Goal: Task Accomplishment & Management: Use online tool/utility

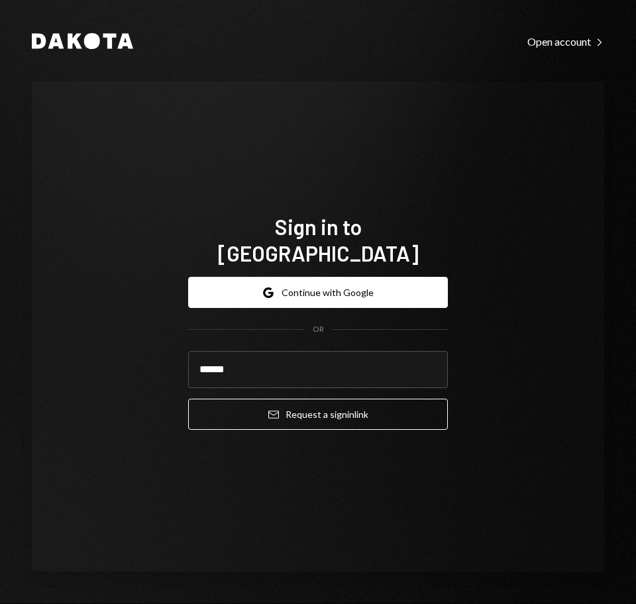
type input "**********"
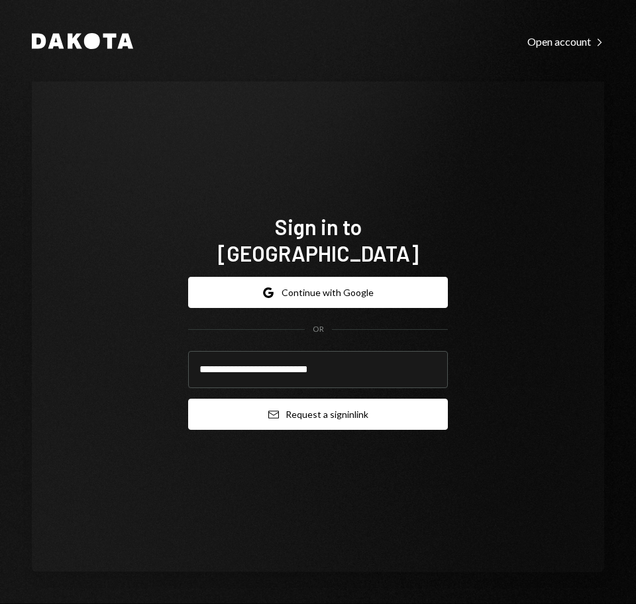
click at [280, 399] on button "Email Request a sign in link" at bounding box center [318, 414] width 260 height 31
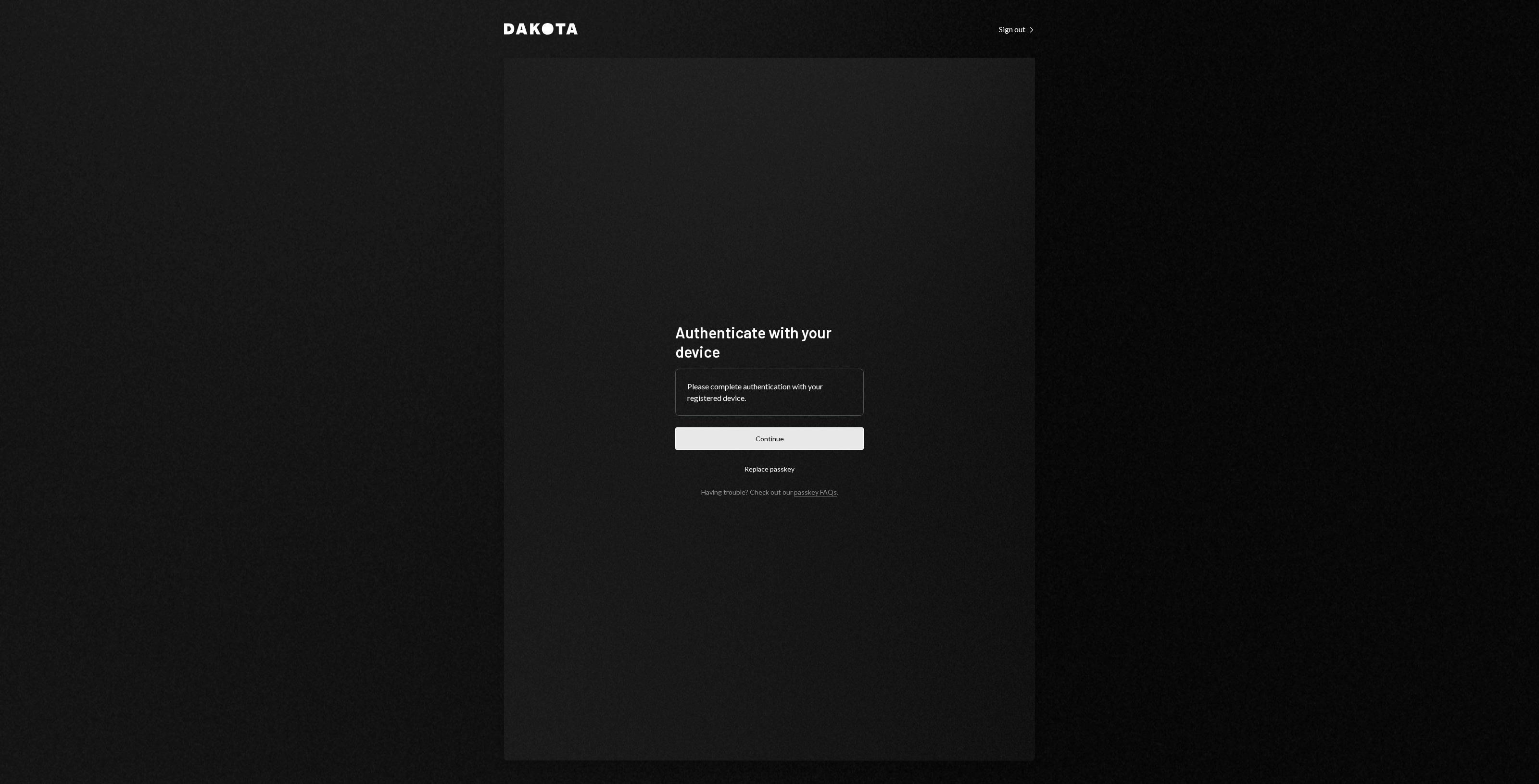
click at [781, 438] on button "Continue" at bounding box center [770, 438] width 189 height 23
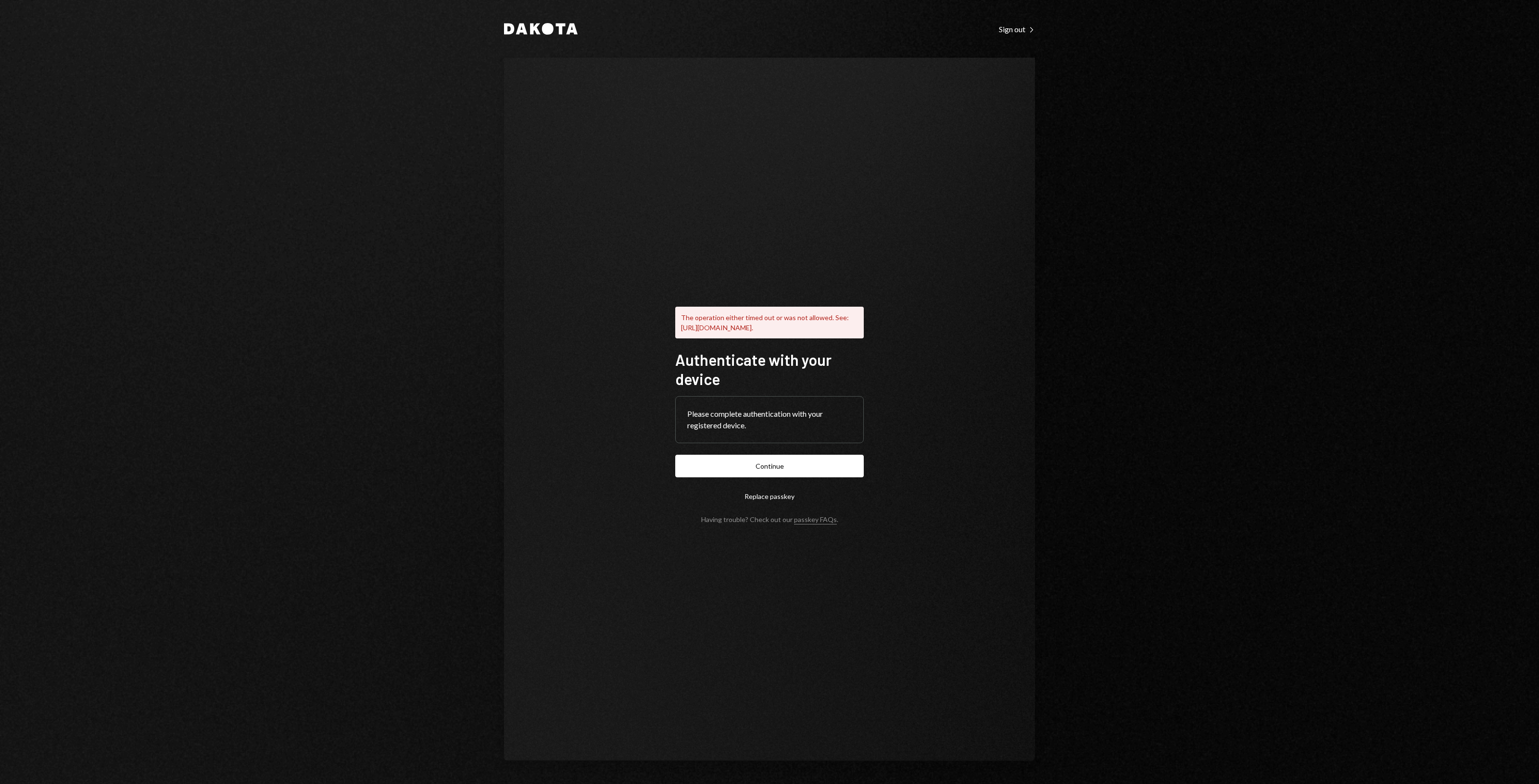
drag, startPoint x: 837, startPoint y: 227, endPoint x: 776, endPoint y: 196, distance: 68.4
drag, startPoint x: 776, startPoint y: 196, endPoint x: 708, endPoint y: 172, distance: 72.1
click at [715, 177] on div "The operation either timed out or was not allowed. See: https://www.w3.org/TR/w…" at bounding box center [769, 409] width 531 height 703
drag, startPoint x: 708, startPoint y: 172, endPoint x: 699, endPoint y: 167, distance: 10.3
click at [699, 167] on div "The operation either timed out or was not allowed. See: https://www.w3.org/TR/w…" at bounding box center [769, 409] width 531 height 703
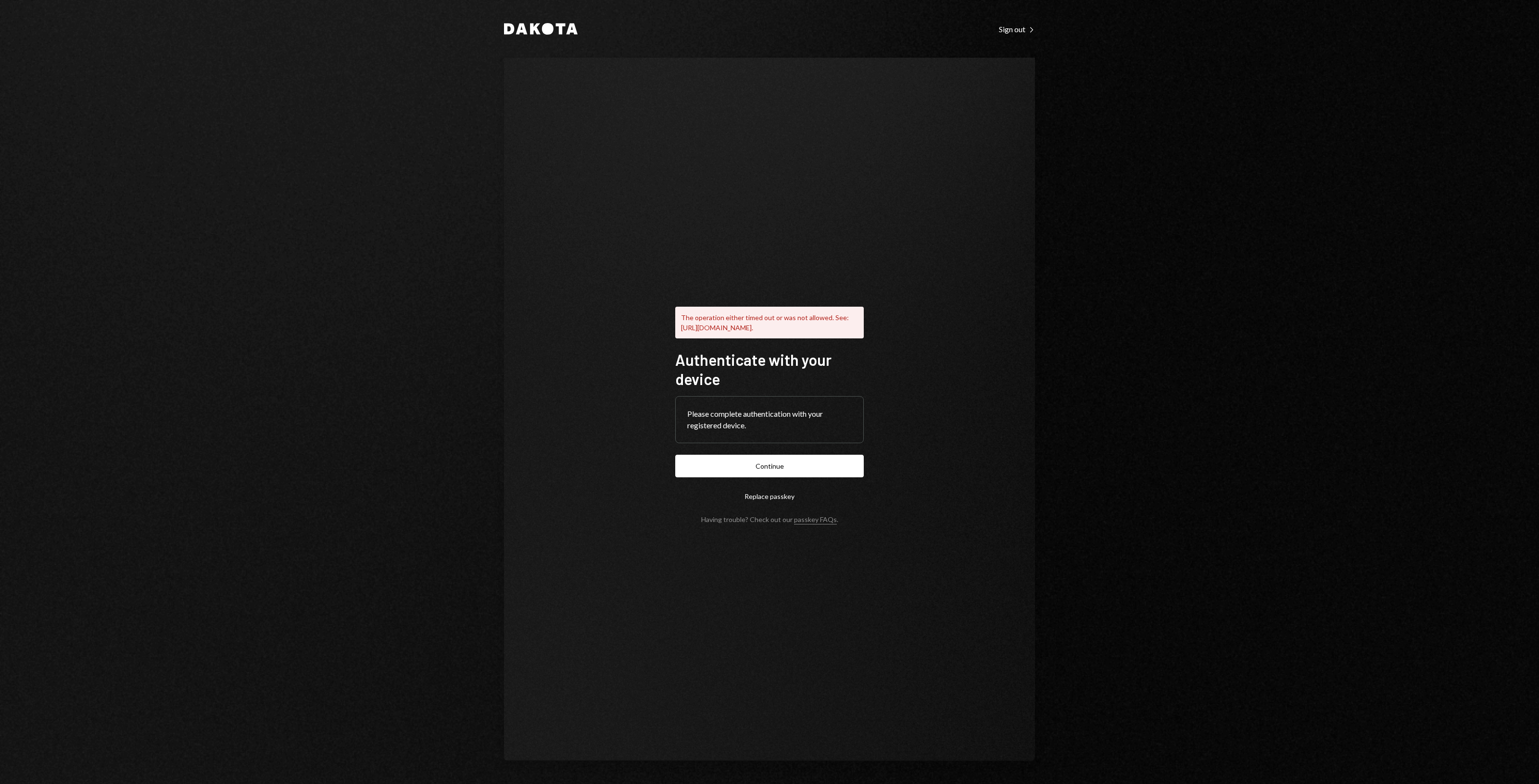
drag, startPoint x: 699, startPoint y: 167, endPoint x: 669, endPoint y: 145, distance: 37.2
click at [669, 145] on div "The operation either timed out or was not allowed. See: https://www.w3.org/TR/w…" at bounding box center [769, 409] width 531 height 703
drag, startPoint x: 669, startPoint y: 145, endPoint x: 662, endPoint y: 139, distance: 9.2
click at [662, 139] on div "The operation either timed out or was not allowed. See: https://www.w3.org/TR/w…" at bounding box center [769, 409] width 531 height 703
drag, startPoint x: 680, startPoint y: 179, endPoint x: 667, endPoint y: 170, distance: 15.8
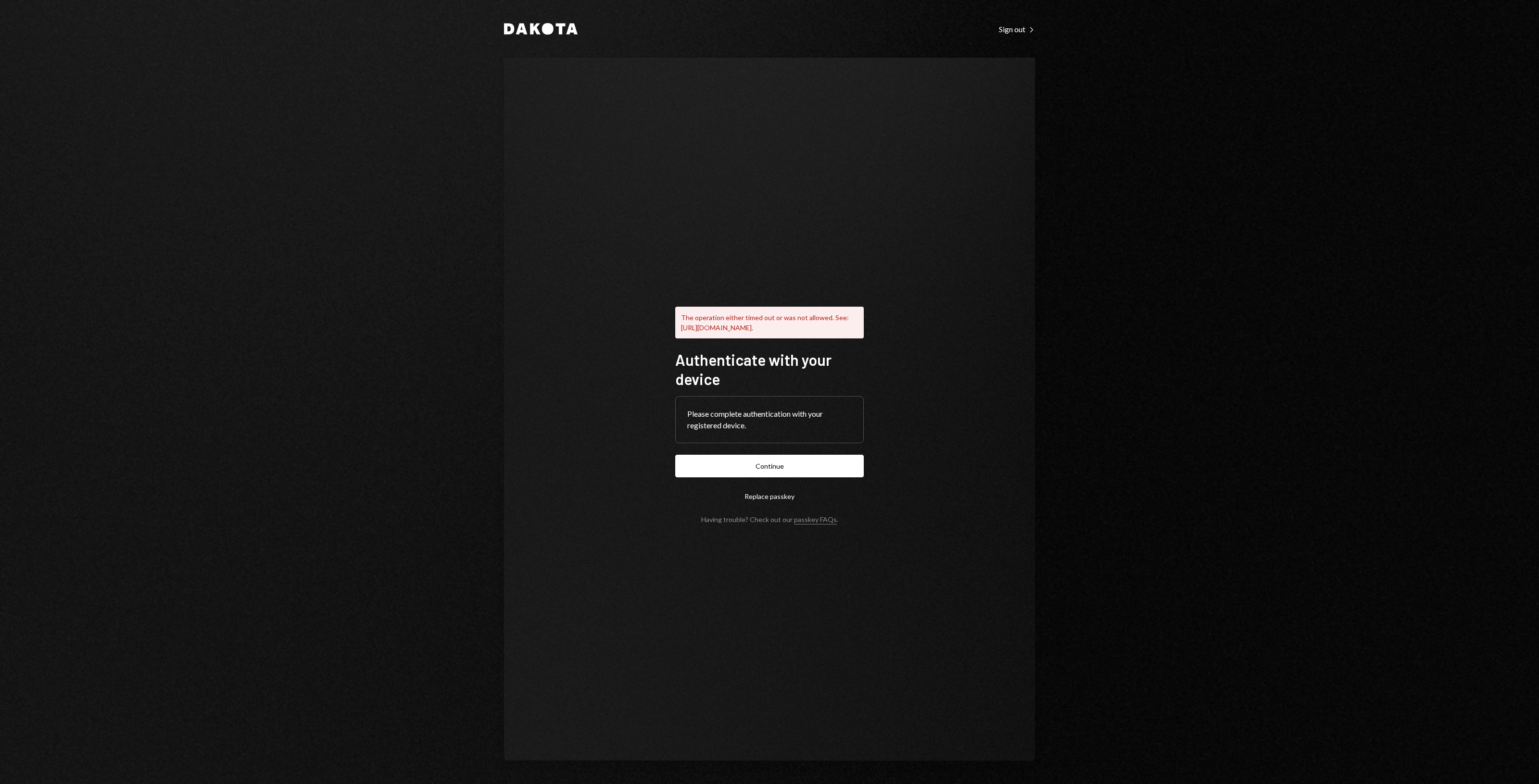
drag, startPoint x: 667, startPoint y: 170, endPoint x: 660, endPoint y: 166, distance: 8.1
click at [660, 166] on div "The operation either timed out or was not allowed. See: https://www.w3.org/TR/w…" at bounding box center [769, 409] width 531 height 703
drag, startPoint x: 657, startPoint y: 166, endPoint x: 648, endPoint y: 158, distance: 12.0
click at [648, 158] on div "The operation either timed out or was not allowed. See: https://www.w3.org/TR/w…" at bounding box center [769, 409] width 531 height 703
click at [718, 155] on div "The operation either timed out or was not allowed. See: https://www.w3.org/TR/w…" at bounding box center [769, 409] width 531 height 703
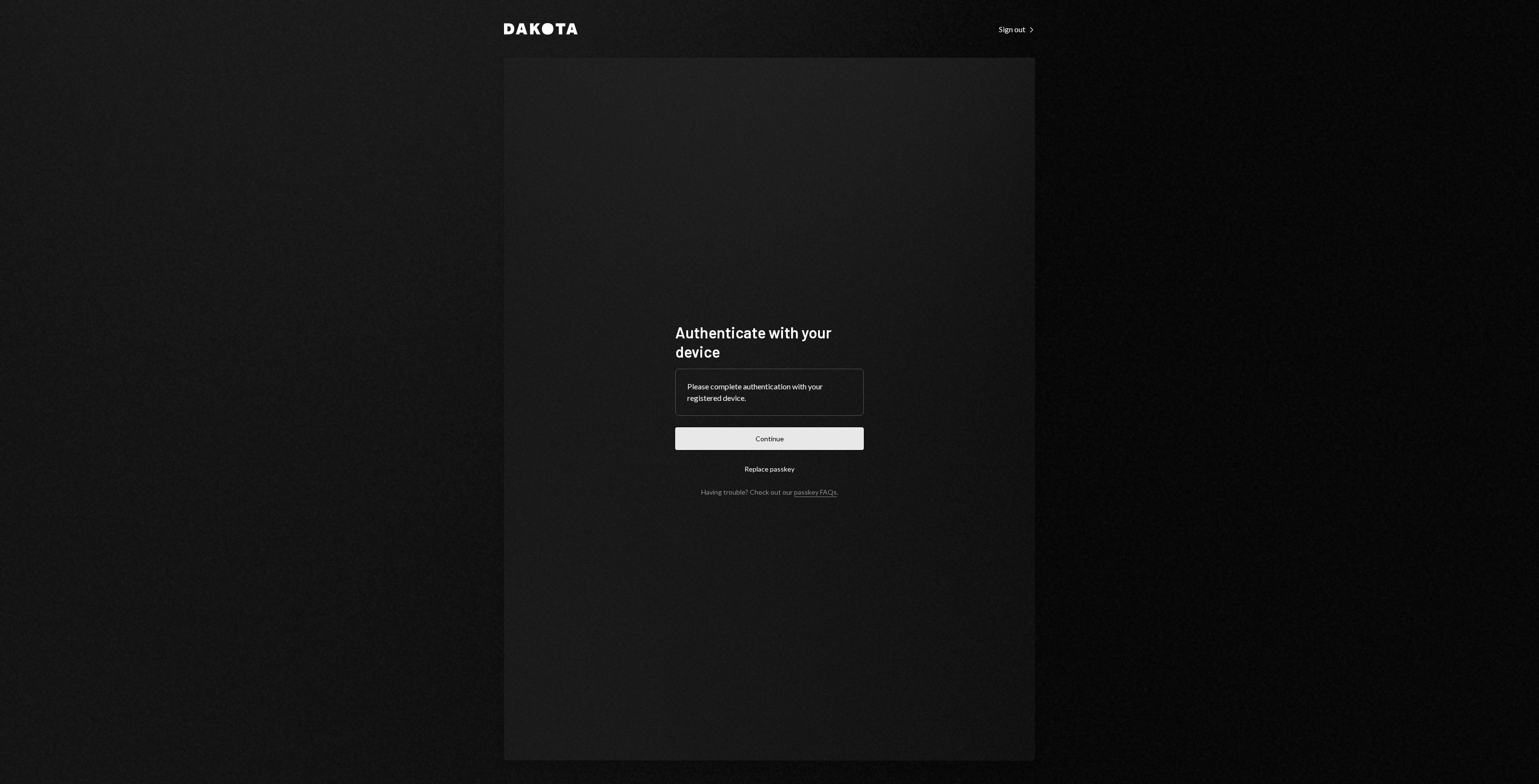
click at [760, 446] on button "Continue" at bounding box center [770, 438] width 189 height 23
drag, startPoint x: 526, startPoint y: 368, endPoint x: 416, endPoint y: 303, distance: 127.8
click at [410, 301] on div "Dakota Sign out Right Caret Authenticate with your device Please complete authe…" at bounding box center [769, 392] width 1539 height 784
drag, startPoint x: 399, startPoint y: 284, endPoint x: 385, endPoint y: 271, distance: 19.1
click at [385, 271] on div "Dakota Sign out Right Caret Authenticate with your device Please complete authe…" at bounding box center [769, 392] width 1539 height 784
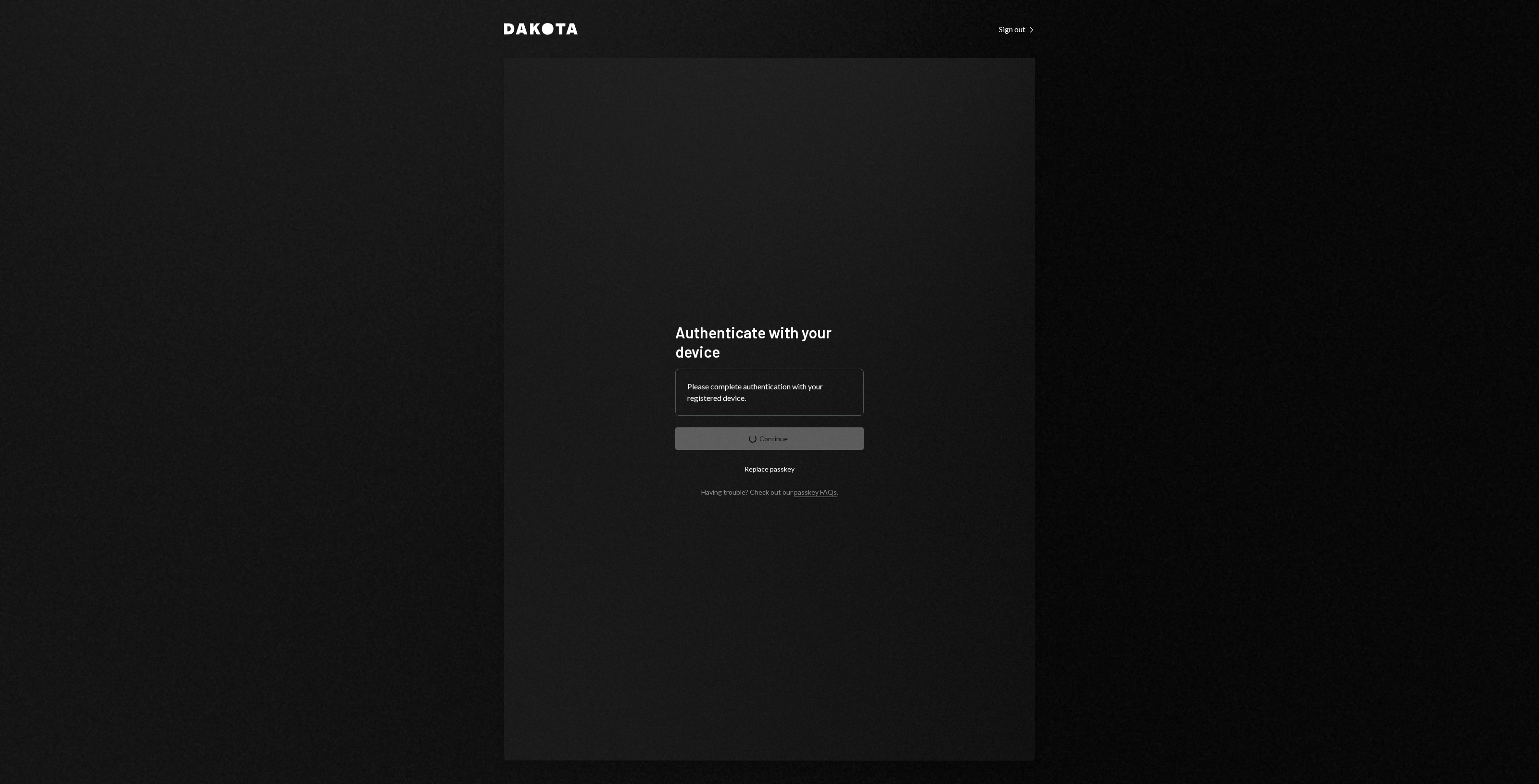
click at [359, 262] on div "Dakota Sign out Right Caret Authenticate with your device Please complete authe…" at bounding box center [769, 392] width 1539 height 784
click at [349, 255] on div "Dakota Sign out Right Caret Authenticate with your device Please complete authe…" at bounding box center [769, 392] width 1539 height 784
drag, startPoint x: 347, startPoint y: 253, endPoint x: 339, endPoint y: 251, distance: 8.2
click at [338, 250] on div "Dakota Sign out Right Caret Authenticate with your device Please complete authe…" at bounding box center [769, 392] width 1539 height 784
drag, startPoint x: 390, startPoint y: 272, endPoint x: 359, endPoint y: 271, distance: 31.0
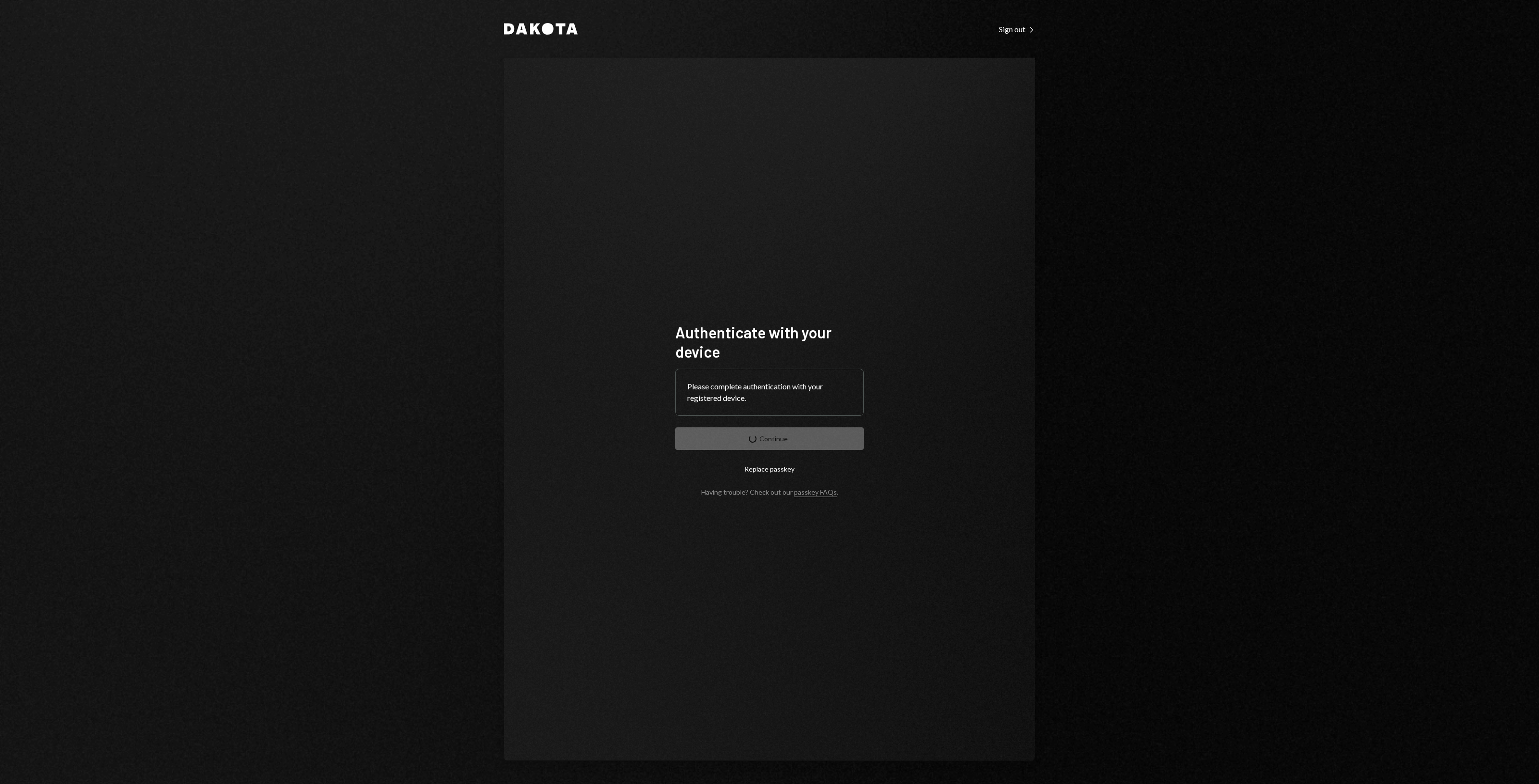
drag, startPoint x: 359, startPoint y: 271, endPoint x: 326, endPoint y: 269, distance: 33.1
click at [326, 269] on div "Dakota Sign out Right Caret Authenticate with your device Please complete authe…" at bounding box center [769, 392] width 1539 height 784
drag, startPoint x: 326, startPoint y: 269, endPoint x: 306, endPoint y: 266, distance: 20.2
click at [301, 266] on div "Dakota Sign out Right Caret Authenticate with your device Please complete authe…" at bounding box center [769, 392] width 1539 height 784
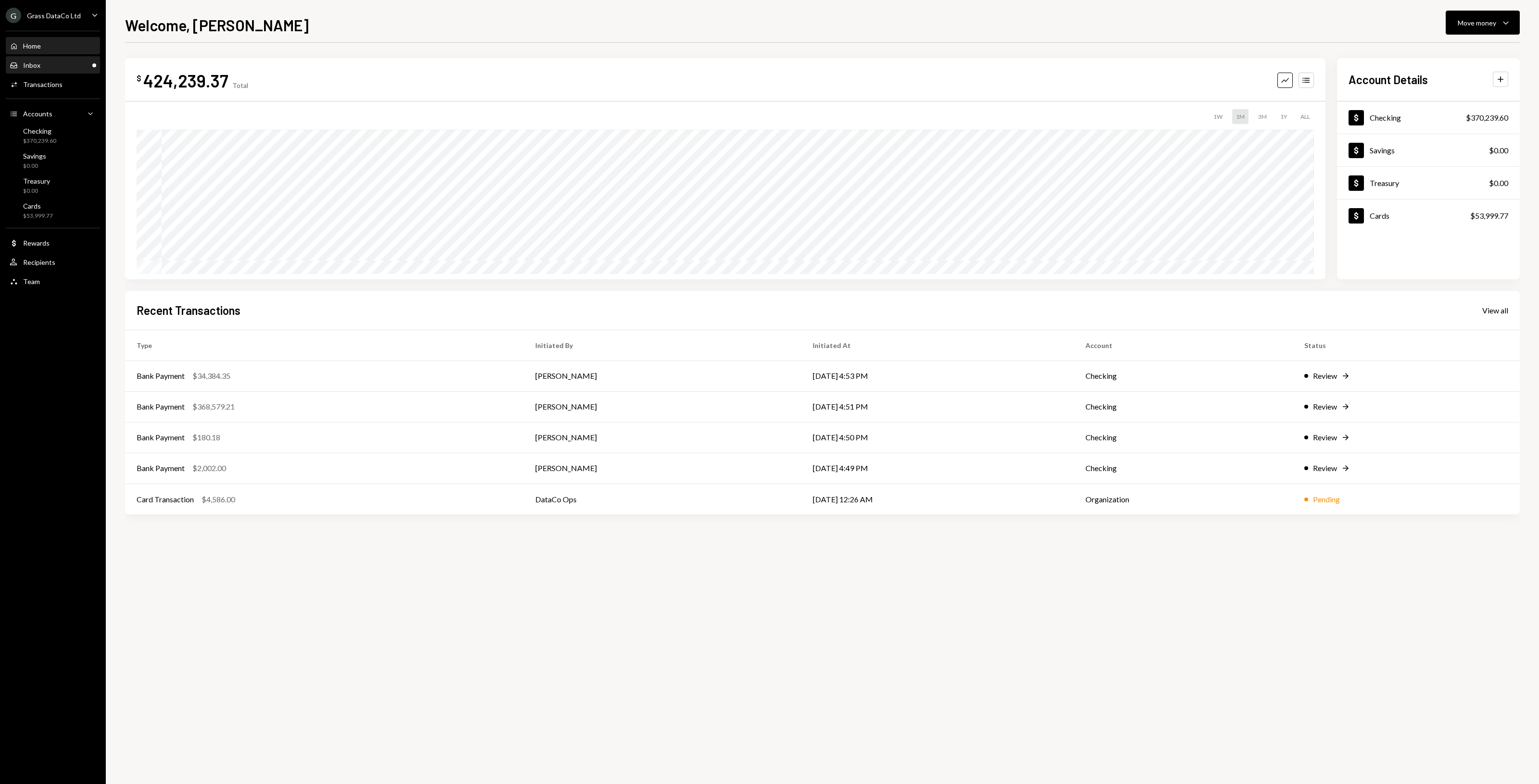
click at [41, 72] on div "Inbox Inbox" at bounding box center [52, 65] width 86 height 17
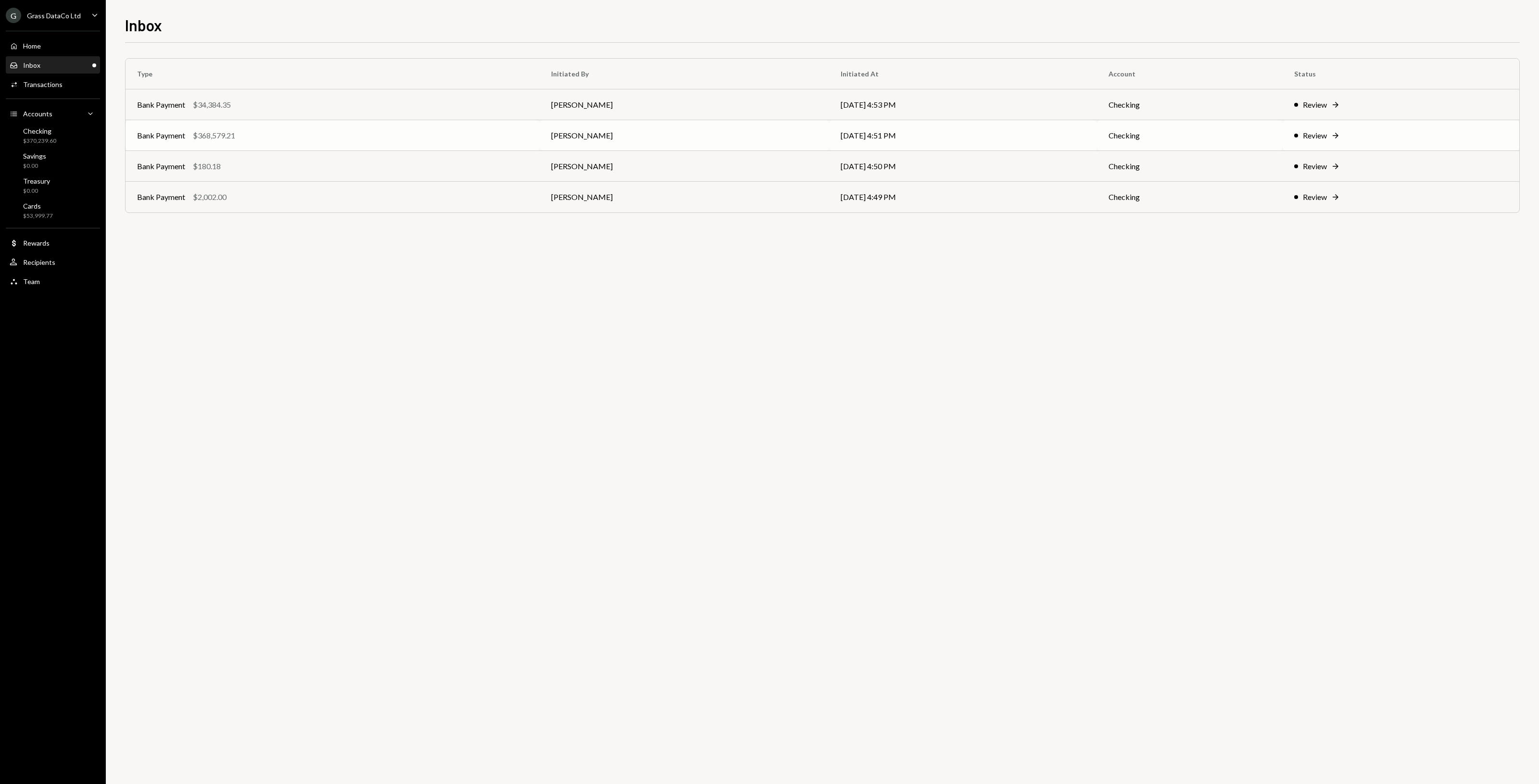
click at [245, 126] on td "Bank Payment $368,579.21" at bounding box center [333, 136] width 414 height 30
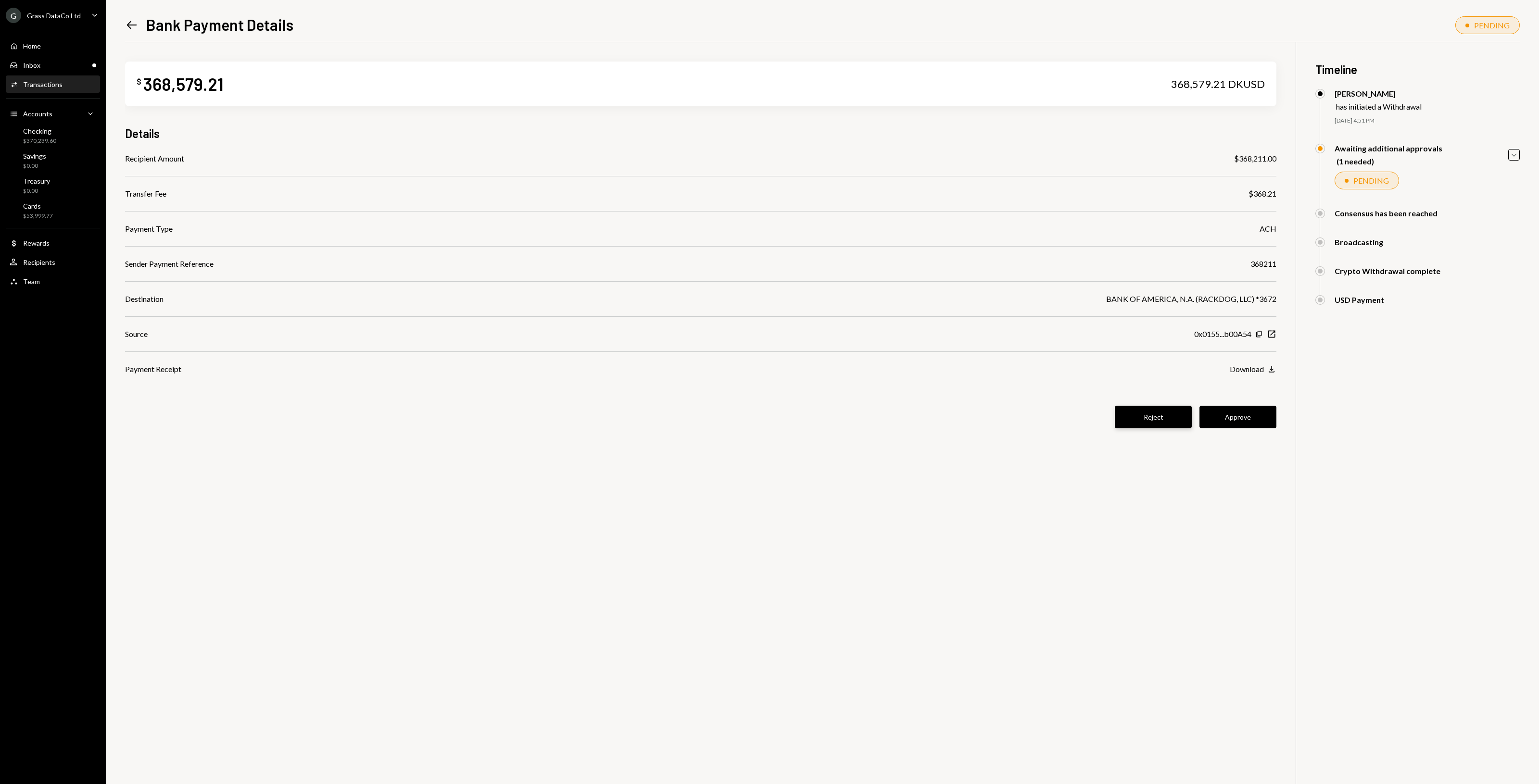
click at [1161, 412] on button "Reject" at bounding box center [1153, 417] width 77 height 23
